Goal: Navigation & Orientation: Find specific page/section

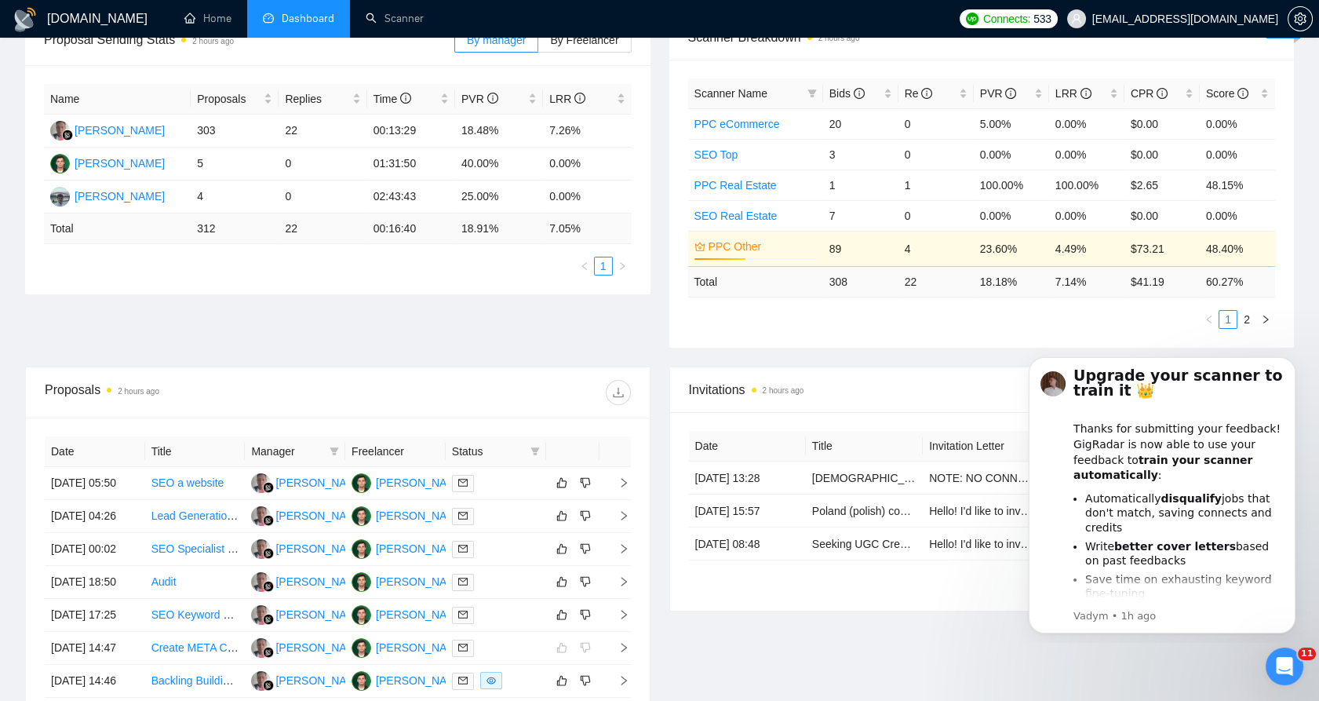
click at [731, 622] on div "Invitations 2 hours ago Date Title Invitation Letter Freelancer Status [DATE] 1…" at bounding box center [982, 607] width 644 height 481
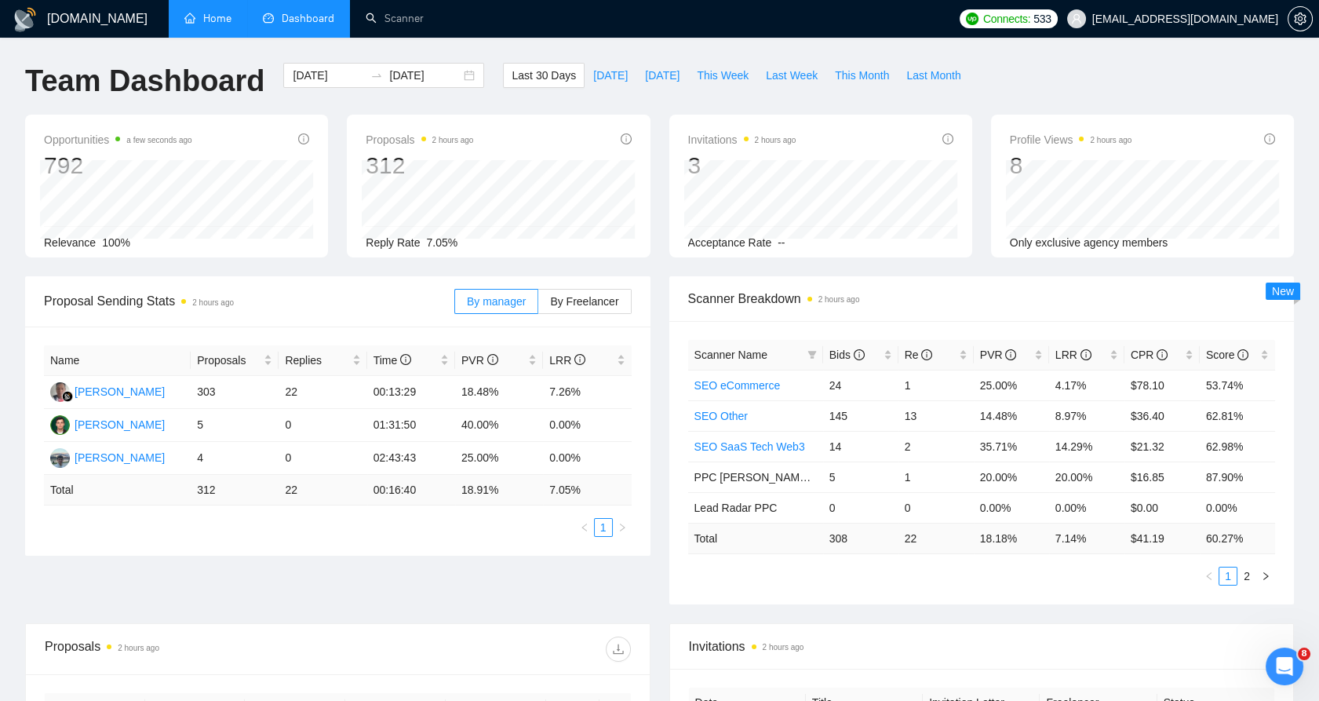
click at [232, 19] on link "Home" at bounding box center [207, 18] width 47 height 13
